Goal: Information Seeking & Learning: Learn about a topic

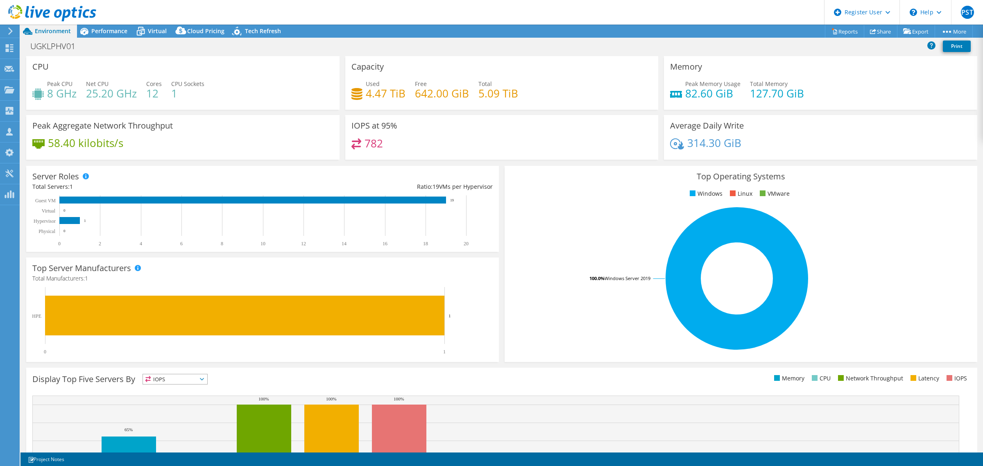
select select "USD"
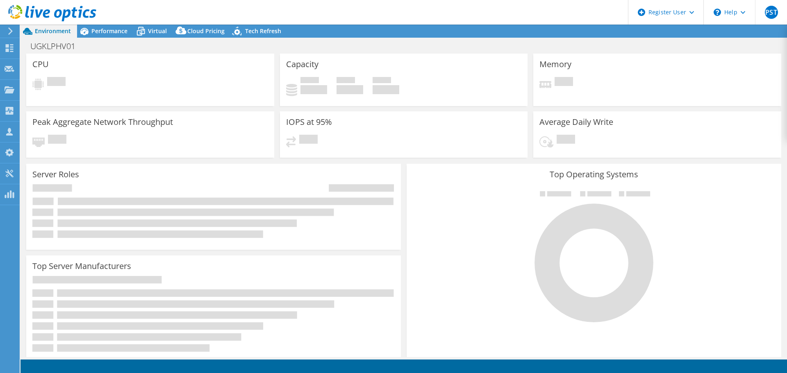
select select "USD"
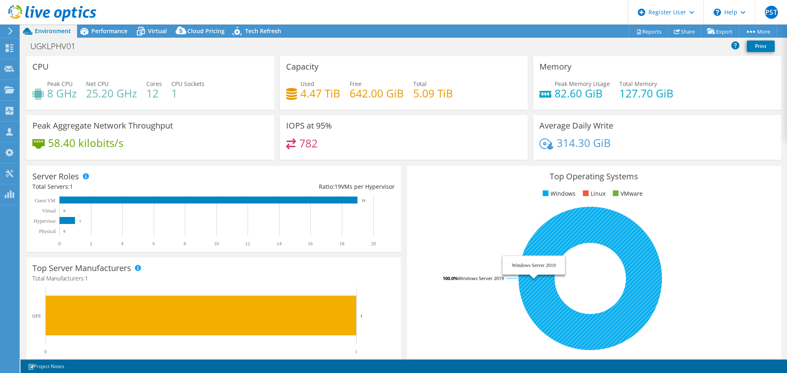
click at [538, 293] on icon at bounding box center [589, 278] width 143 height 143
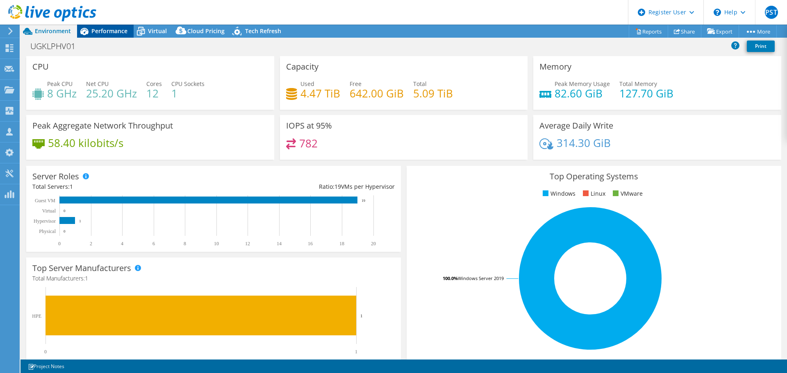
click at [95, 31] on span "Performance" at bounding box center [109, 31] width 36 height 8
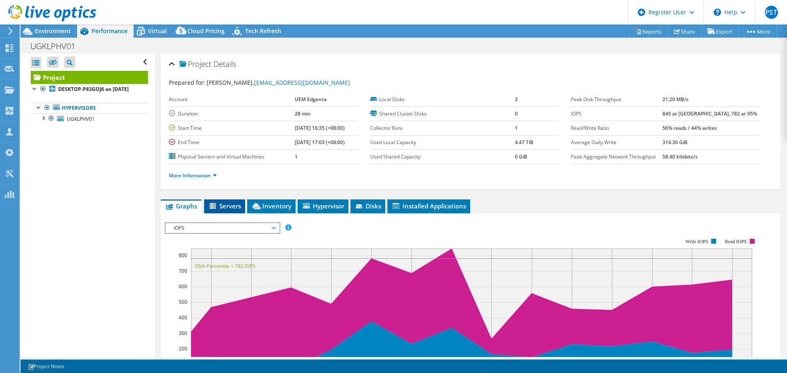
click at [227, 207] on span "Servers" at bounding box center [224, 206] width 33 height 8
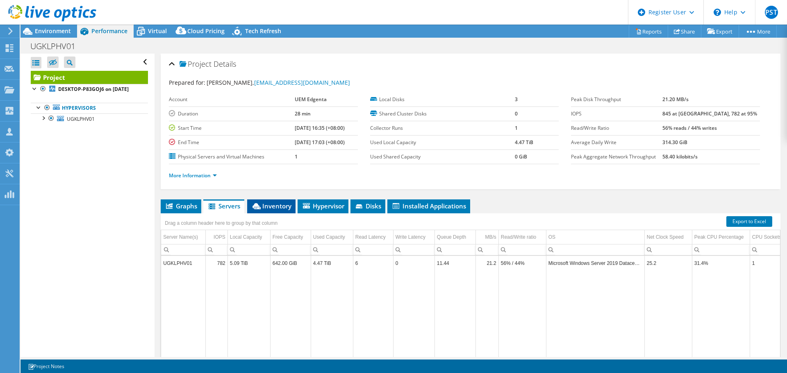
click at [259, 208] on icon at bounding box center [256, 206] width 8 height 6
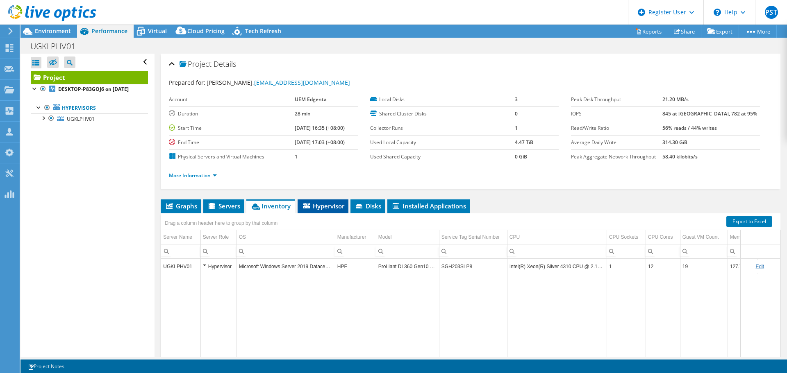
click at [319, 205] on span "Hypervisor" at bounding box center [323, 206] width 43 height 8
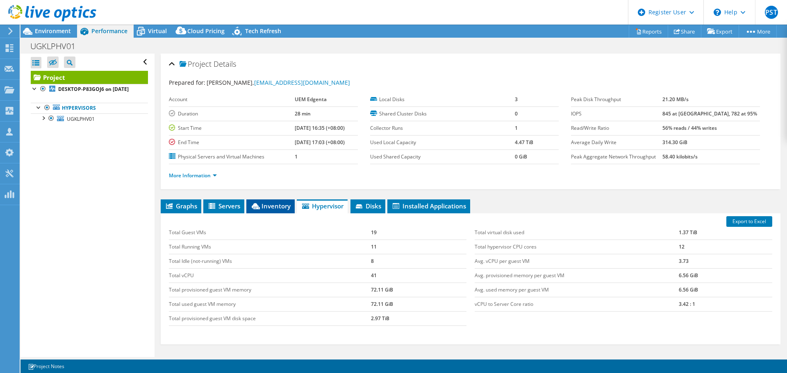
click at [278, 209] on span "Inventory" at bounding box center [270, 206] width 40 height 8
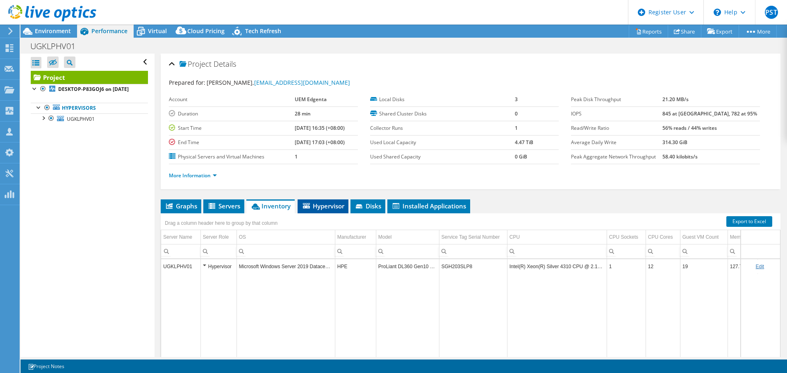
click at [309, 204] on icon at bounding box center [306, 205] width 7 height 5
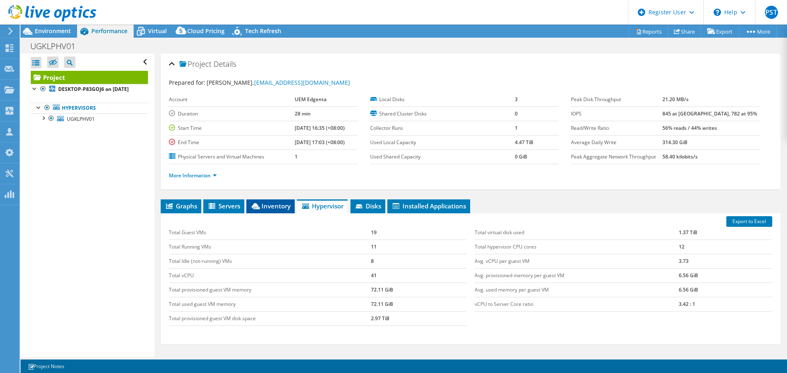
click at [272, 205] on span "Inventory" at bounding box center [270, 206] width 40 height 8
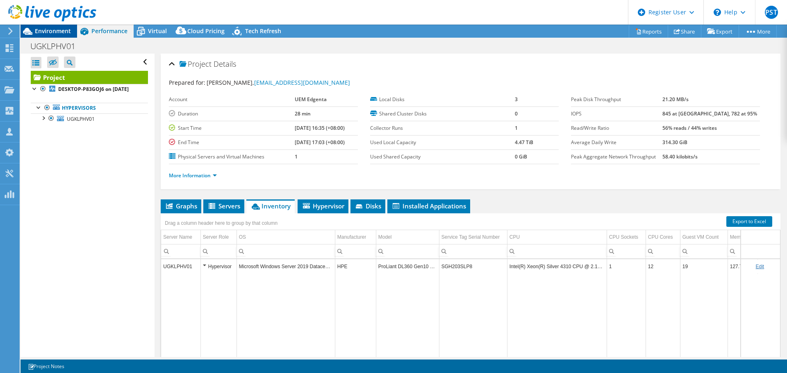
click at [59, 30] on span "Environment" at bounding box center [53, 31] width 36 height 8
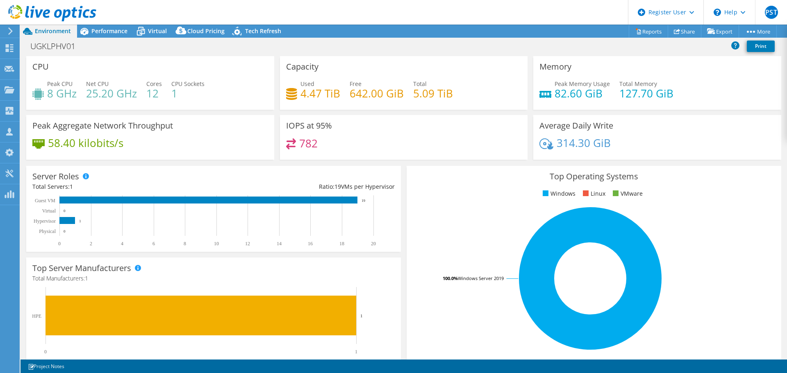
click at [90, 283] on div "Top Server Manufacturers Manufacturers are shown for physical servers and hyper…" at bounding box center [213, 310] width 375 height 104
click at [718, 222] on rect at bounding box center [590, 278] width 355 height 143
